Goal: Check status: Check status

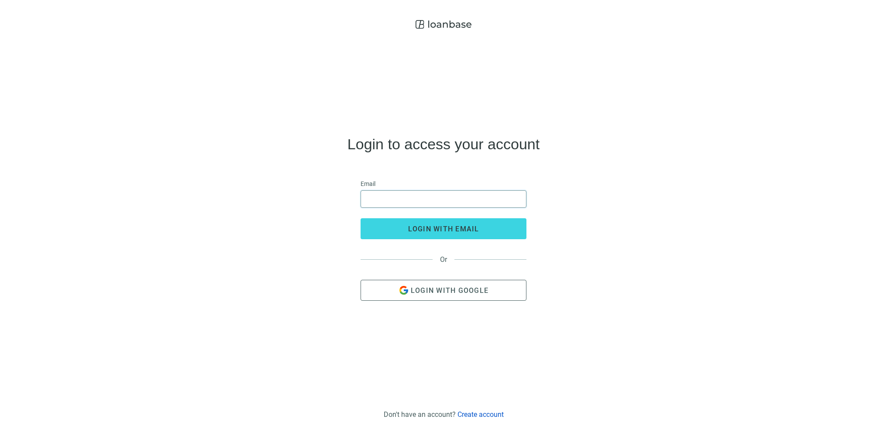
click at [429, 196] on input "email" at bounding box center [443, 199] width 155 height 17
type input "**********"
click at [439, 224] on button "login with email" at bounding box center [444, 228] width 166 height 21
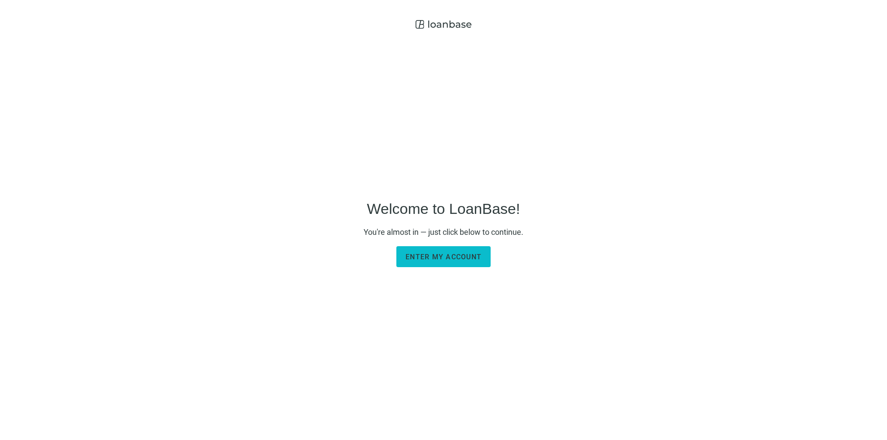
click at [451, 255] on span "Enter my account" at bounding box center [444, 257] width 76 height 8
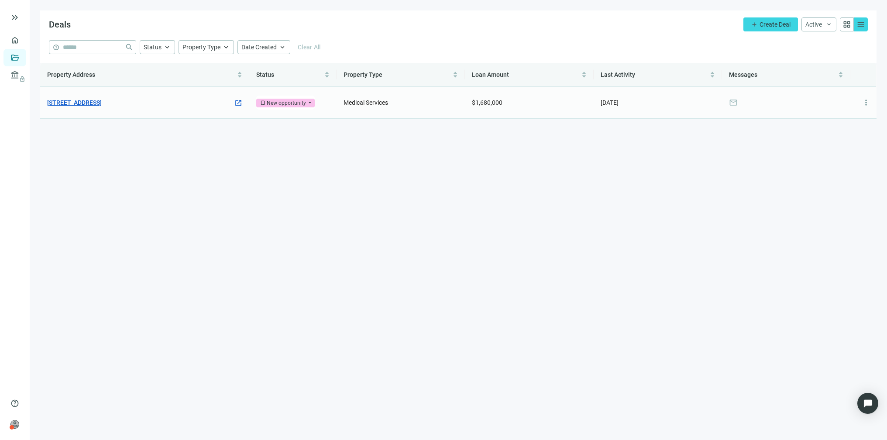
click at [102, 101] on link "[STREET_ADDRESS]" at bounding box center [74, 103] width 55 height 10
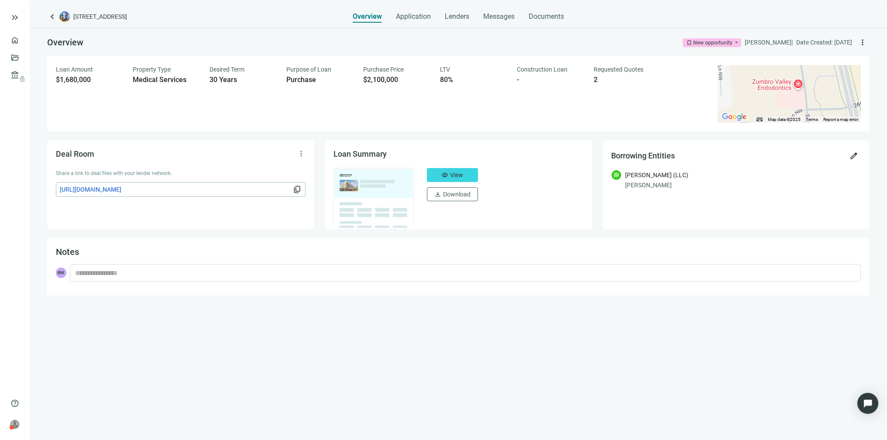
click at [720, 42] on div "New opportunity" at bounding box center [712, 42] width 39 height 9
click at [450, 171] on button "visibility View" at bounding box center [452, 175] width 51 height 14
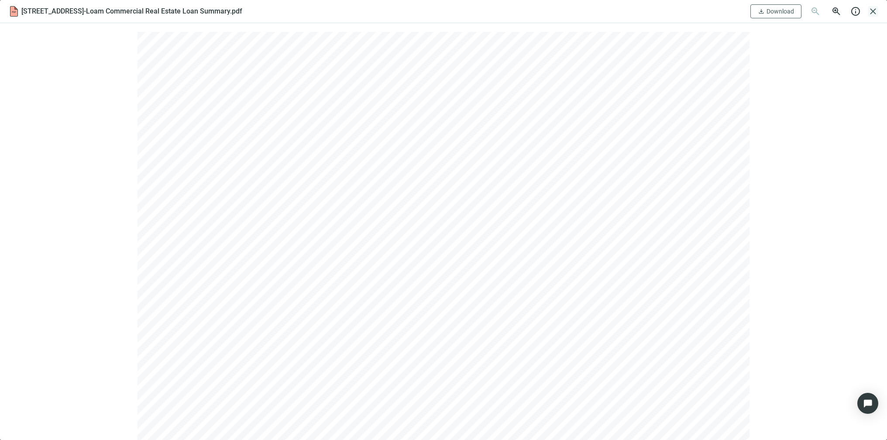
click at [870, 6] on span "close" at bounding box center [873, 11] width 10 height 10
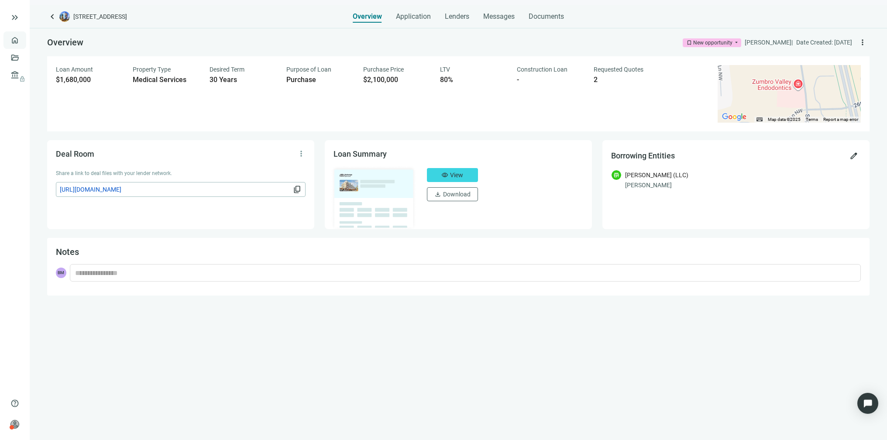
click at [22, 43] on link "Overview" at bounding box center [35, 40] width 26 height 7
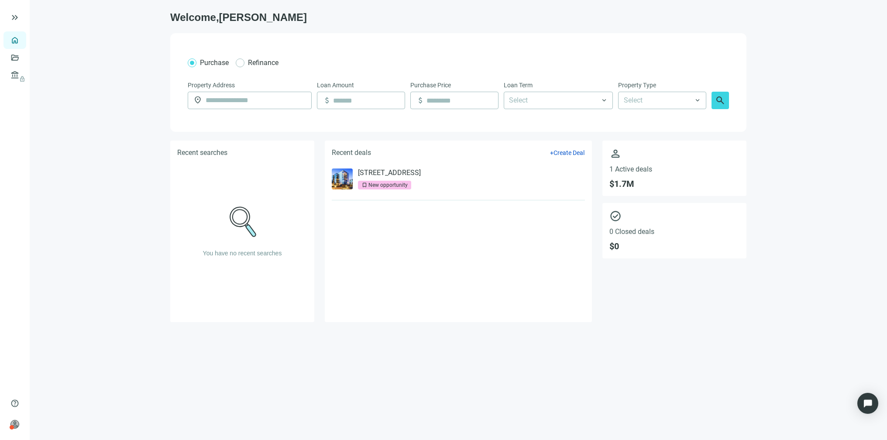
click at [634, 170] on span "1 Active deals" at bounding box center [674, 169] width 130 height 8
click at [398, 174] on link "[STREET_ADDRESS]" at bounding box center [389, 173] width 63 height 9
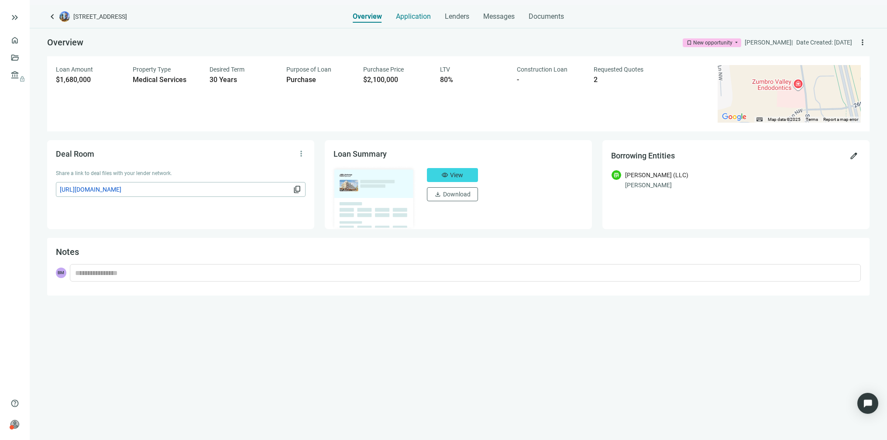
click at [410, 16] on span "Application" at bounding box center [413, 16] width 35 height 9
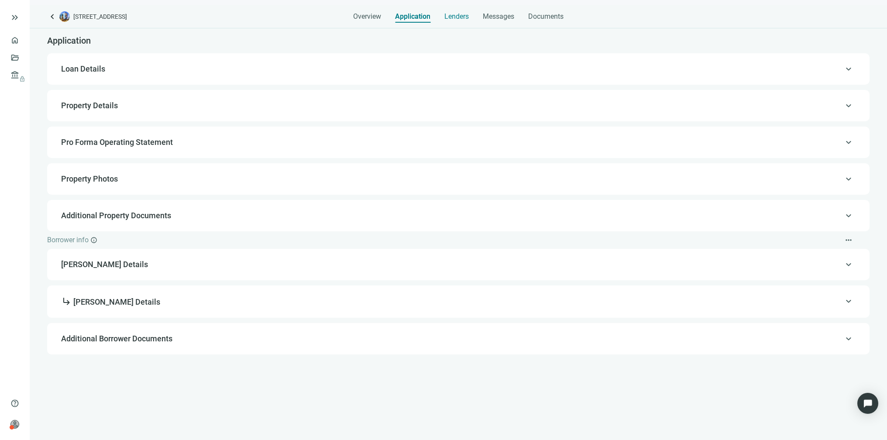
click at [464, 16] on span "Lenders" at bounding box center [456, 16] width 24 height 9
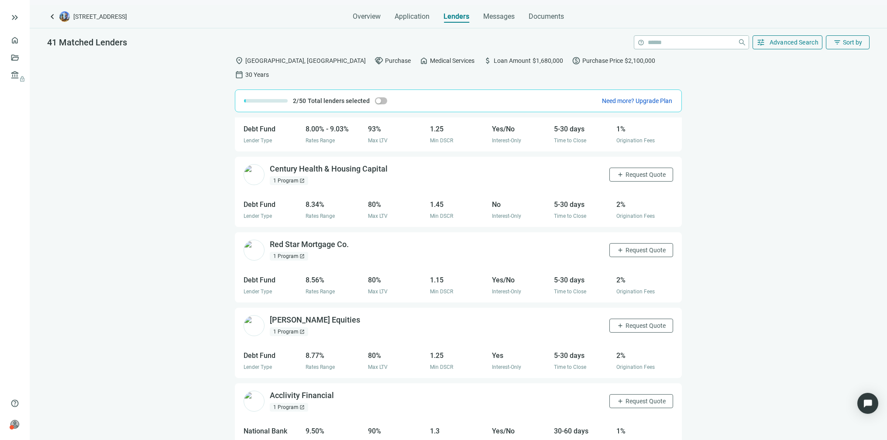
scroll to position [2755, 0]
